Goal: Task Accomplishment & Management: Manage account settings

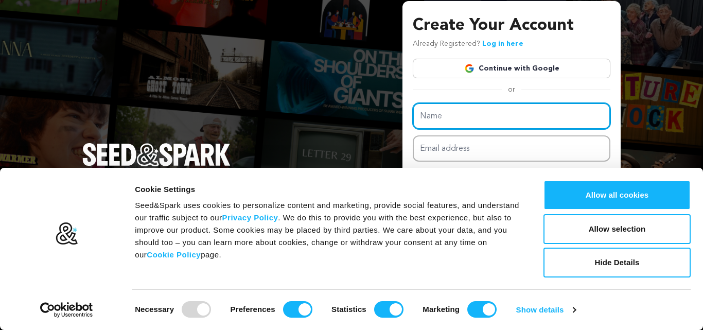
click at [439, 114] on input "Name" at bounding box center [510, 116] width 197 height 26
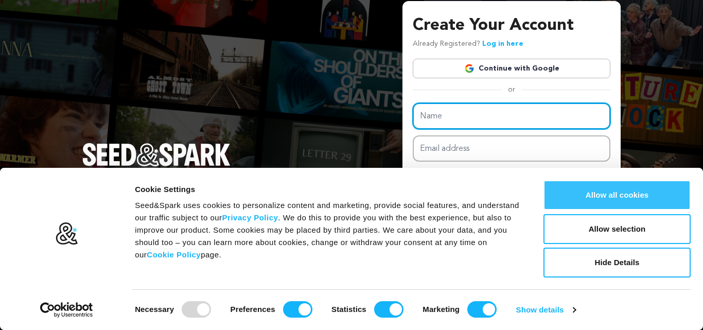
paste input "Shaggy Shack Pet Resort"
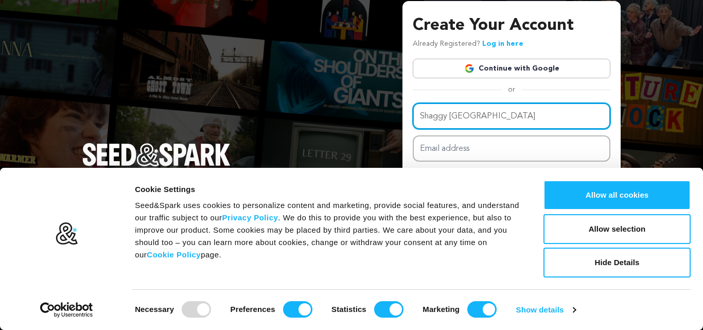
type input "Shaggy [GEOGRAPHIC_DATA]"
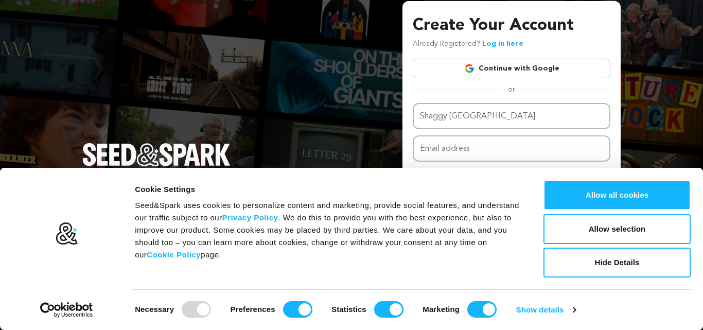
click at [592, 188] on button "Allow all cookies" at bounding box center [616, 195] width 147 height 30
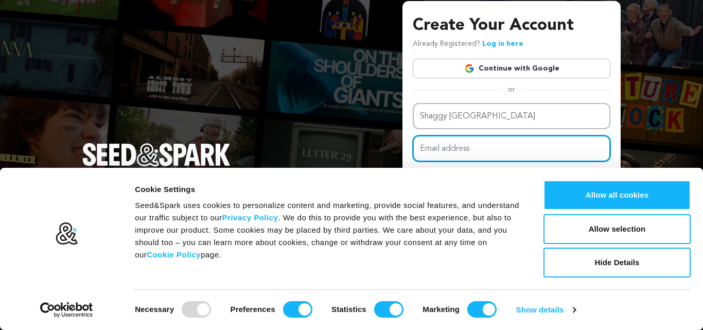
click at [497, 146] on input "Email address" at bounding box center [510, 148] width 197 height 26
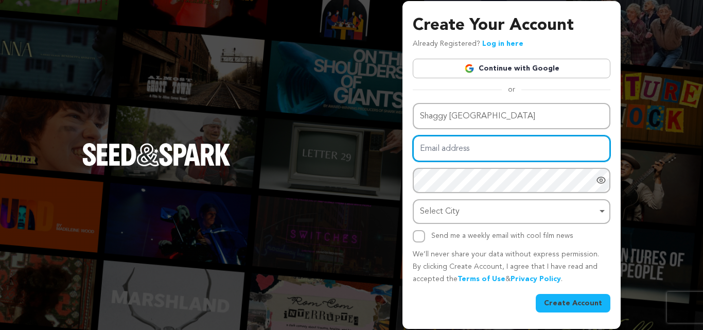
click at [465, 145] on input "Email address" at bounding box center [510, 148] width 197 height 26
paste input "shaggyshackpetresort.info@gmail.com"
type input "shaggyshackpetresort.info@gmail.com"
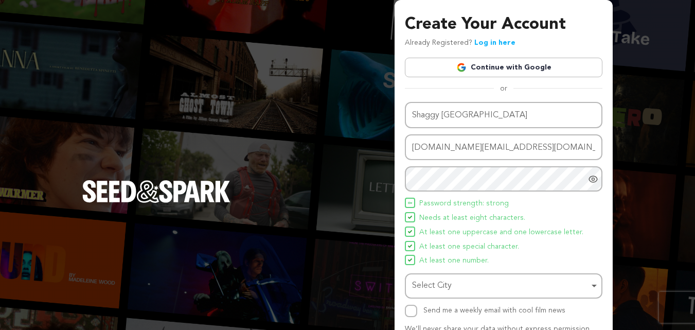
click at [477, 217] on span "Needs at least eight characters." at bounding box center [472, 218] width 106 height 12
click at [470, 276] on div "Select City Remove item" at bounding box center [503, 285] width 187 height 19
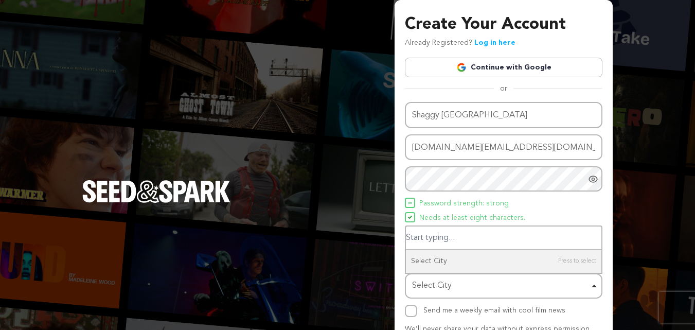
click at [452, 240] on input "Select City" at bounding box center [503, 237] width 195 height 23
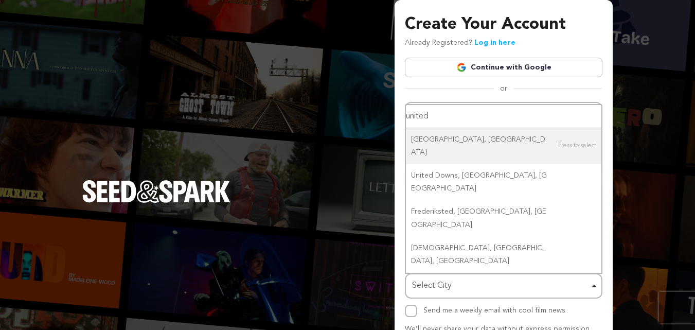
drag, startPoint x: 447, startPoint y: 164, endPoint x: 378, endPoint y: 163, distance: 68.9
click at [378, 163] on div "Create Your Account Already Registered? Log in here Continue with Google or eyJ…" at bounding box center [347, 201] width 695 height 403
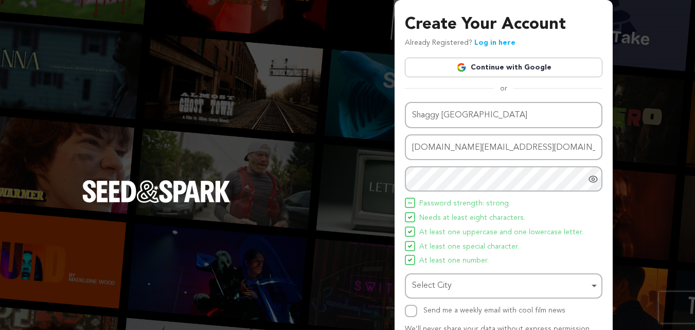
click at [490, 165] on div "Name Shaggy Shack Pet Resort Email address shaggyshackpetresort.info@gmail.com …" at bounding box center [503, 209] width 197 height 215
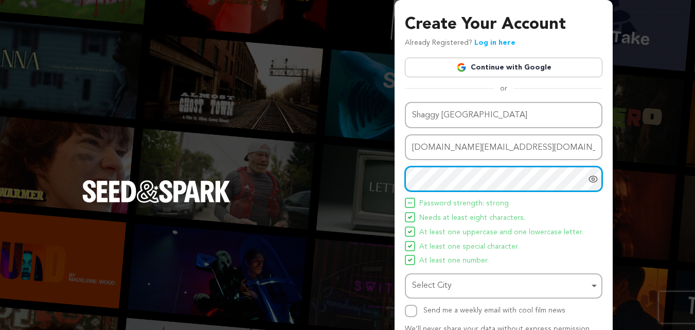
click at [454, 286] on div "Select City Remove item" at bounding box center [500, 285] width 177 height 15
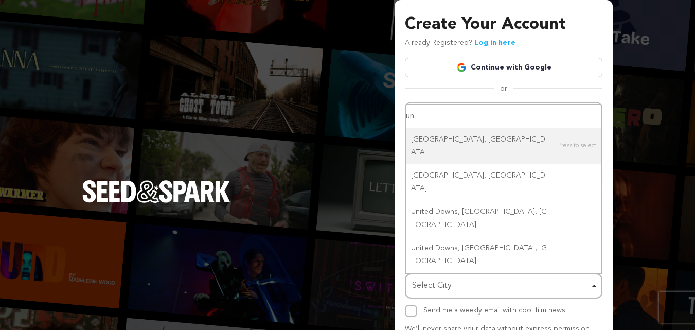
type input "u"
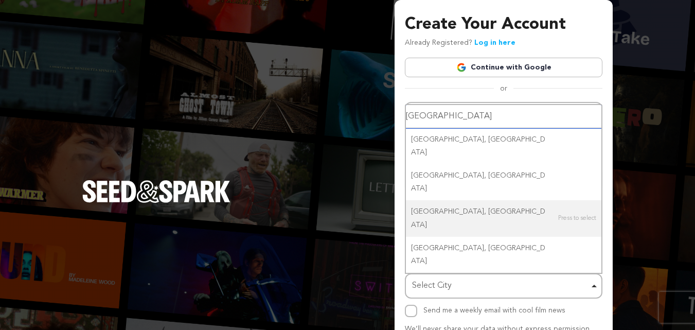
drag, startPoint x: 472, startPoint y: 165, endPoint x: 357, endPoint y: 165, distance: 115.2
click at [357, 165] on div "Create Your Account Already Registered? Log in here Continue with Google or eyJ…" at bounding box center [347, 201] width 695 height 403
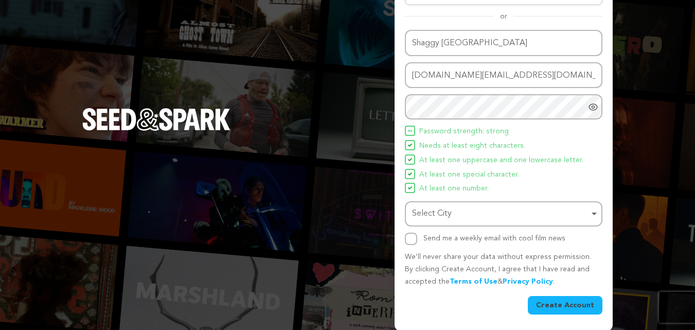
scroll to position [73, 0]
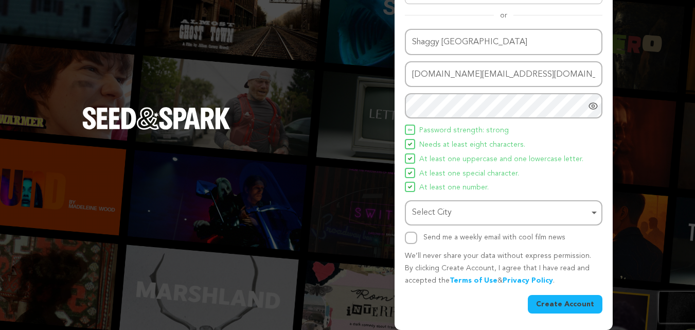
click at [460, 215] on div "Select City Remove item" at bounding box center [500, 212] width 177 height 15
click at [448, 207] on div "Select City Remove item" at bounding box center [500, 212] width 177 height 15
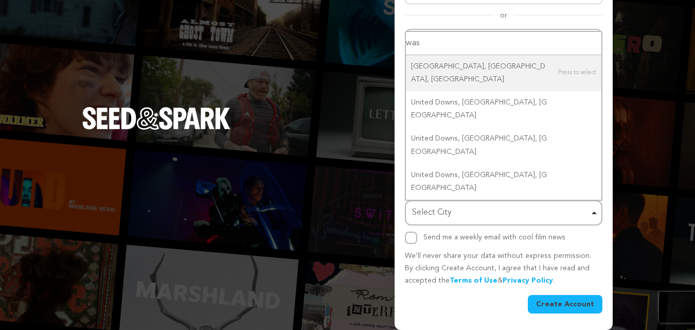
paste input "Washington"
type input "Washington"
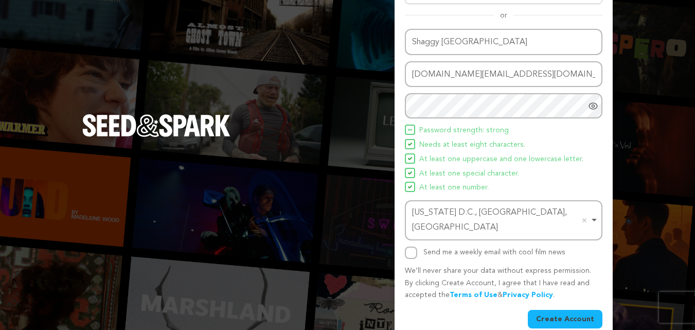
click at [572, 310] on button "Create Account" at bounding box center [565, 319] width 75 height 19
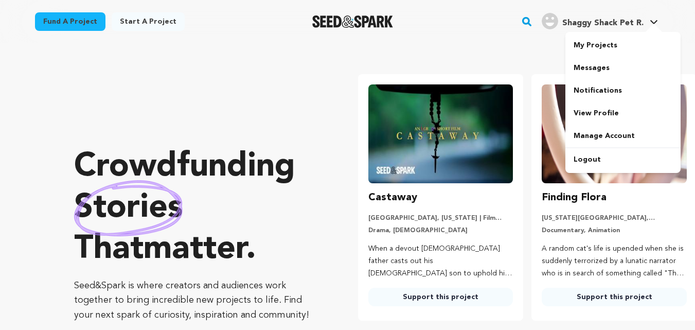
click at [611, 25] on span "Shaggy Shack Pet R." at bounding box center [602, 23] width 81 height 8
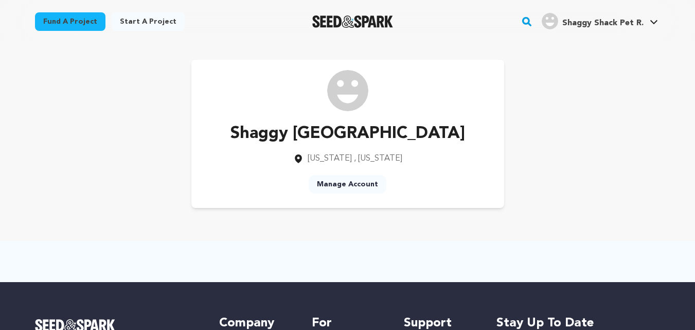
click at [355, 188] on link "Manage Account" at bounding box center [348, 184] width 78 height 19
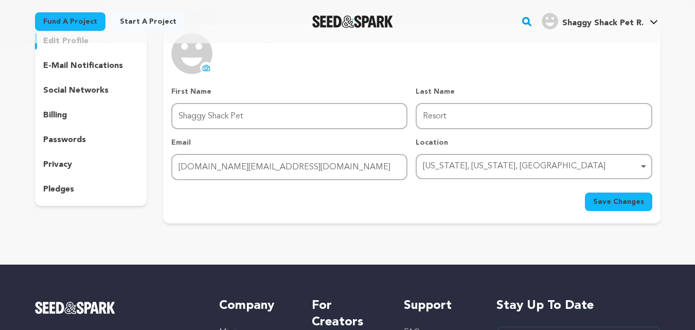
scroll to position [51, 0]
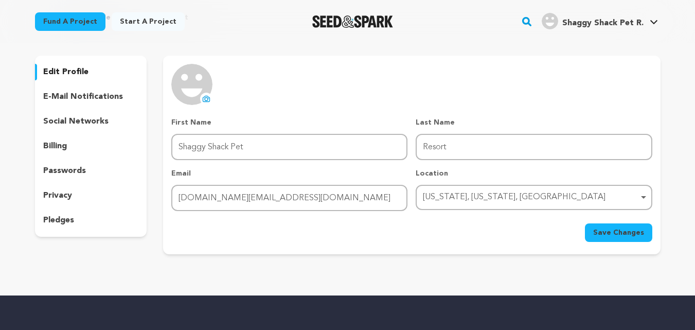
click at [206, 94] on button "uploading spinner upload profile image" at bounding box center [206, 99] width 12 height 12
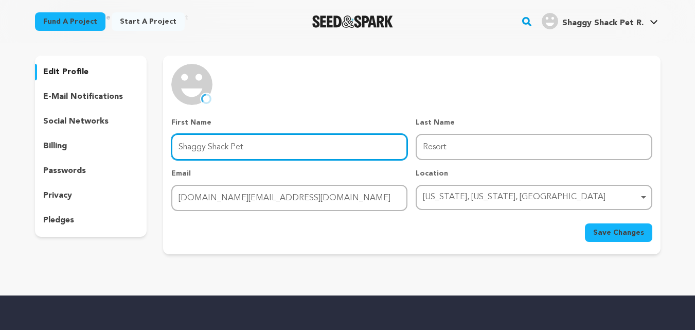
click at [260, 146] on input "Shaggy Shack Pet" at bounding box center [289, 147] width 236 height 26
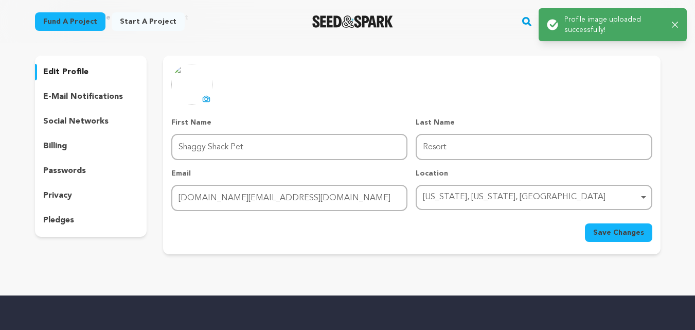
click at [630, 239] on button "Save Changes" at bounding box center [618, 232] width 67 height 19
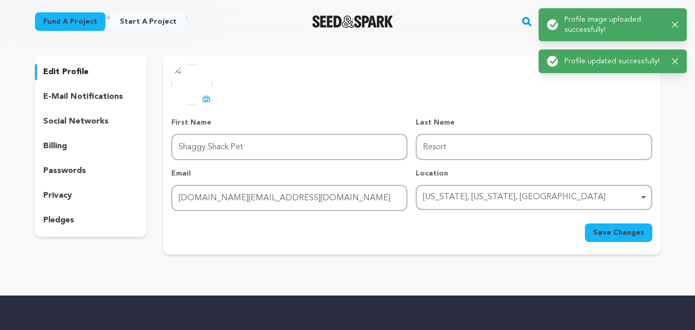
click at [62, 125] on p "social networks" at bounding box center [75, 121] width 65 height 12
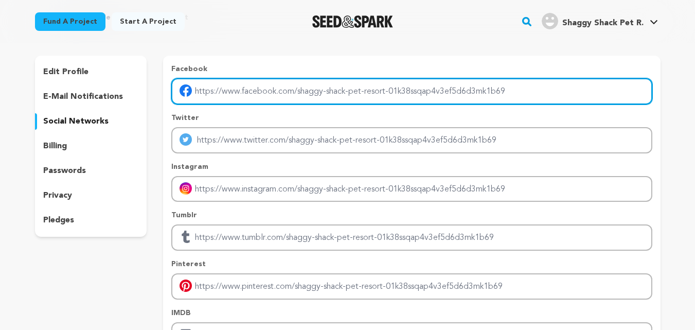
click at [218, 96] on input "Enter facebook profile link" at bounding box center [411, 91] width 480 height 26
paste input "https://www.facebook.com/shaggyshackpetresort"
type input "https://www.facebook.com/shaggyshackpetresort"
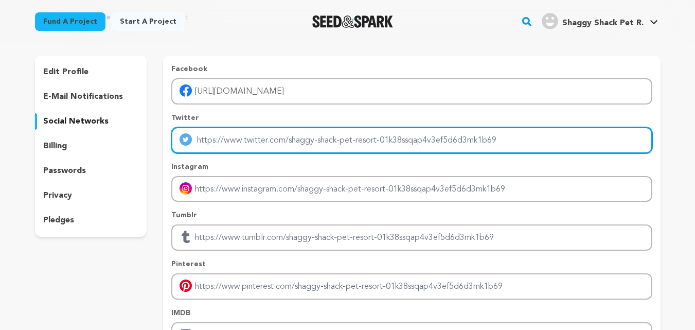
click at [246, 141] on input "Enter twitter profile link" at bounding box center [411, 140] width 480 height 26
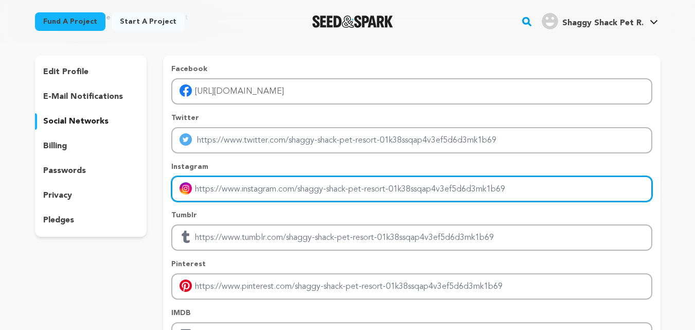
click at [239, 185] on input "Enter instagram handle link" at bounding box center [411, 189] width 480 height 26
paste input "https://www.instagram.com/shaggyshack_petresort/"
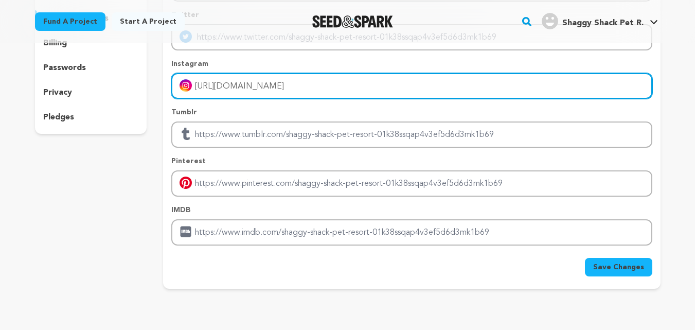
scroll to position [309, 0]
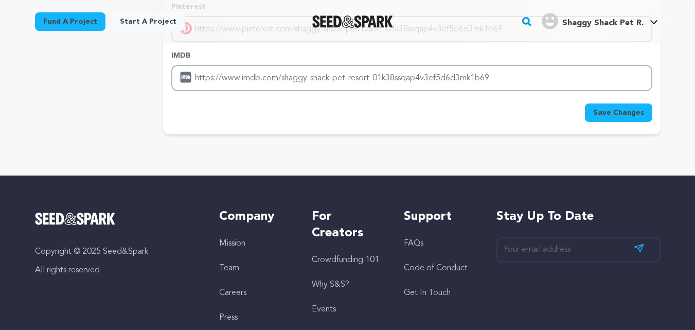
type input "https://www.instagram.com/shaggyshack_petresort/"
click at [638, 113] on span "Save Changes" at bounding box center [618, 112] width 51 height 10
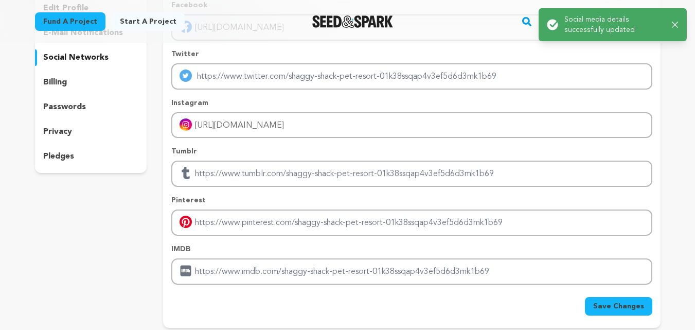
scroll to position [0, 0]
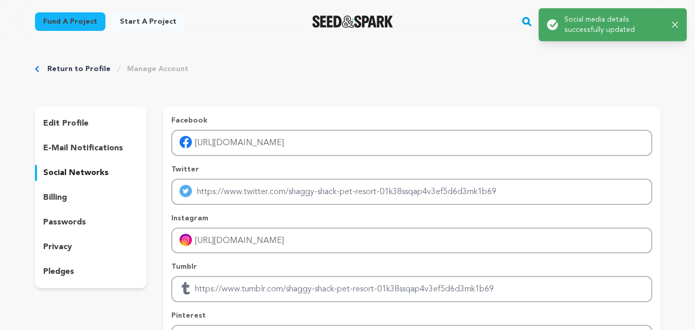
click at [677, 27] on icon "button" at bounding box center [675, 25] width 6 height 6
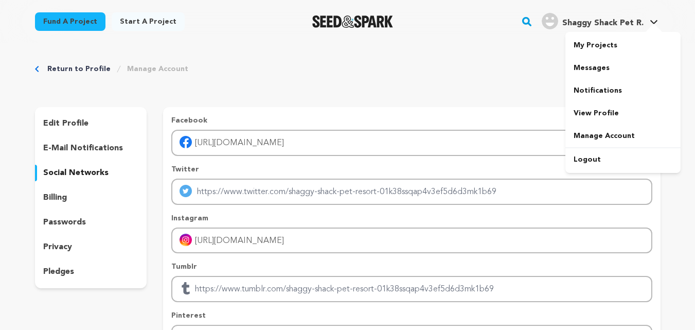
click at [624, 26] on span "Shaggy Shack Pet R." at bounding box center [602, 23] width 81 height 8
